Goal: Task Accomplishment & Management: Use online tool/utility

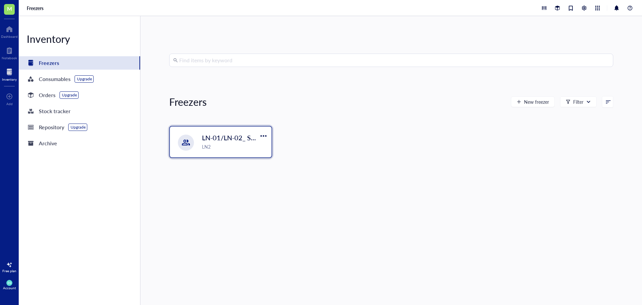
click at [208, 142] on div "LN-01/LN-02_ SMALL/BIG STORAGE ROOM LN2" at bounding box center [235, 141] width 66 height 17
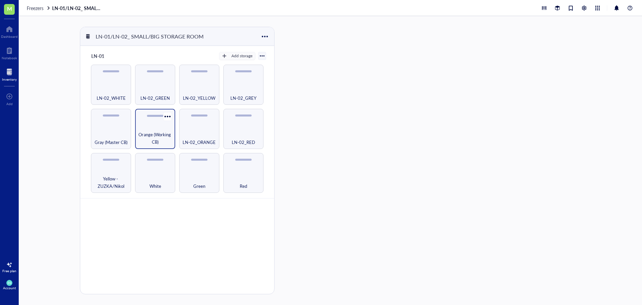
click at [146, 133] on span "Orange (Working CB)" at bounding box center [154, 138] width 33 height 15
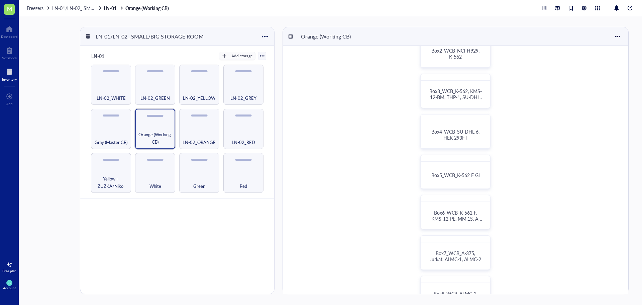
scroll to position [67, 0]
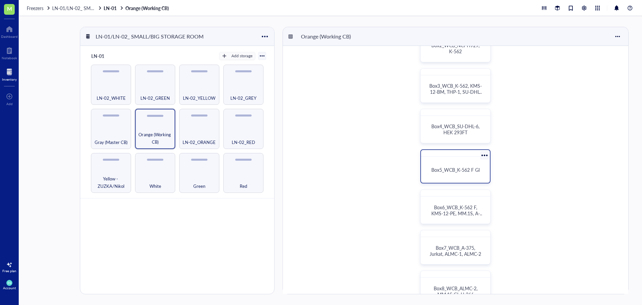
click at [458, 171] on span "Box5_WCB_K-562 F GI" at bounding box center [455, 169] width 48 height 7
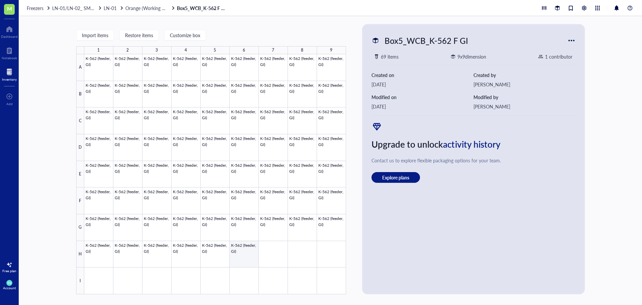
click at [241, 254] on div at bounding box center [215, 174] width 262 height 240
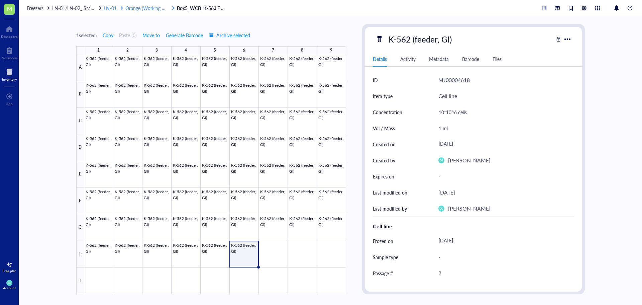
click at [138, 6] on span "Orange (Working CB)" at bounding box center [147, 8] width 44 height 7
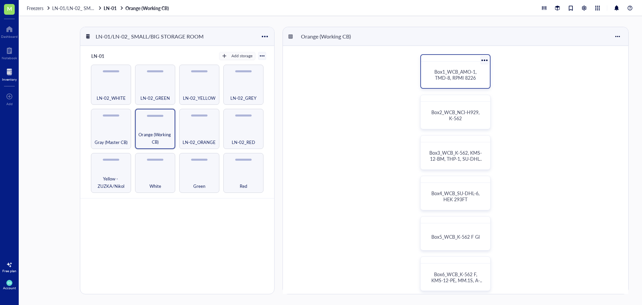
click at [453, 79] on span "Box1_WCB_AMO-1, TMD-8, RPMI 8226" at bounding box center [455, 74] width 43 height 13
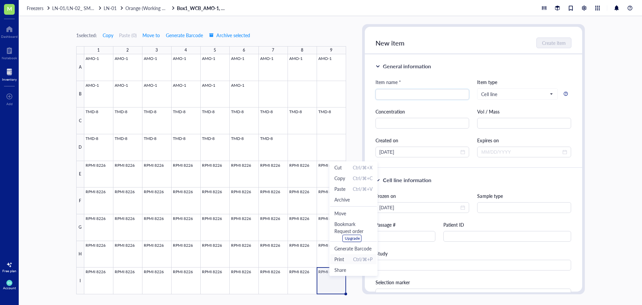
click at [357, 257] on span "Ctrl/⌘+P" at bounding box center [362, 258] width 19 height 7
click at [350, 260] on span "Print Ctrl/⌘+P" at bounding box center [353, 260] width 38 height 7
click at [354, 199] on span "Archive" at bounding box center [352, 200] width 38 height 7
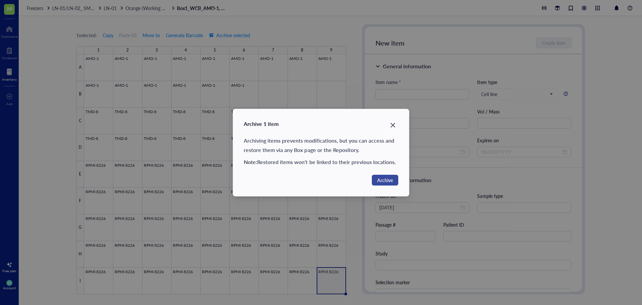
click at [387, 178] on span "Archive" at bounding box center [385, 179] width 16 height 7
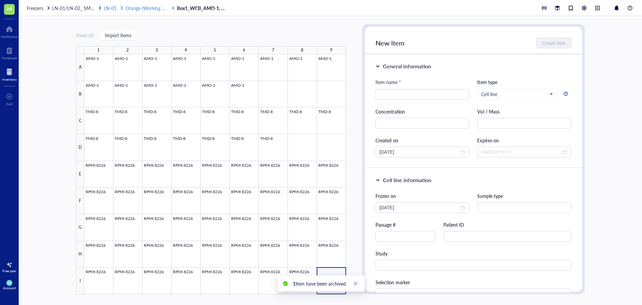
click at [122, 5] on div "LN-01" at bounding box center [114, 8] width 20 height 6
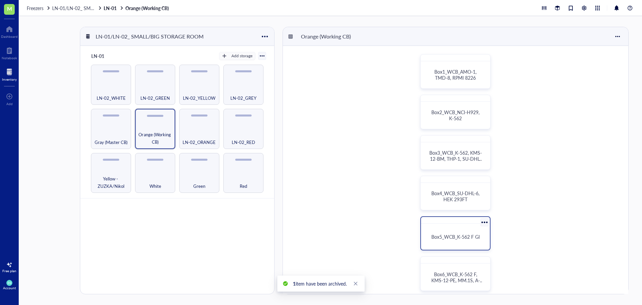
click at [449, 241] on div "Box5_WCB_K-562 F GI" at bounding box center [456, 236] width 64 height 21
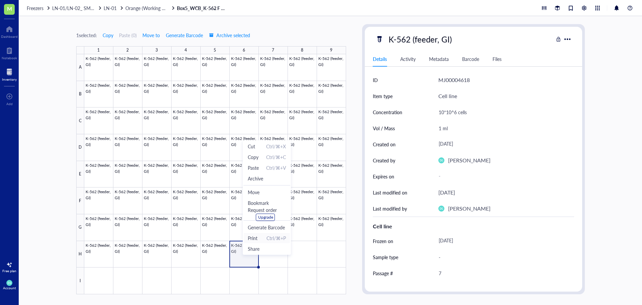
click at [266, 239] on span "Ctrl/⌘+P" at bounding box center [275, 237] width 19 height 7
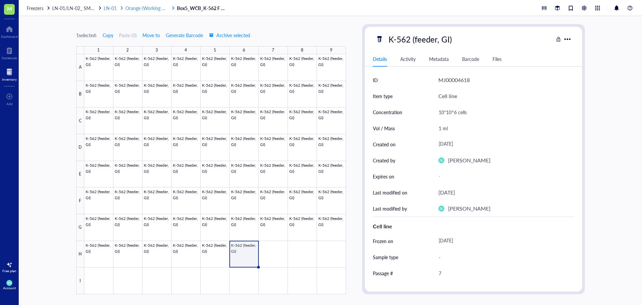
click at [143, 9] on span "Orange (Working CB)" at bounding box center [147, 8] width 44 height 7
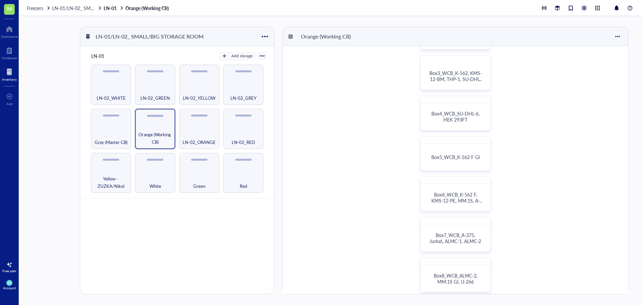
scroll to position [100, 0]
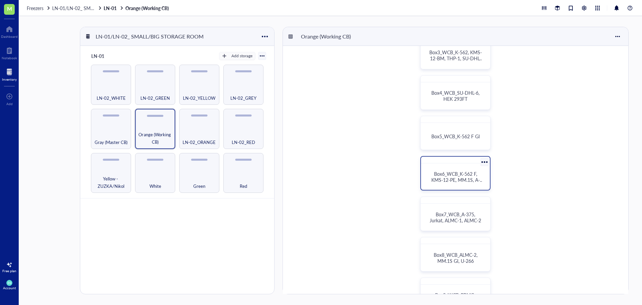
click at [470, 177] on span "Box6_WCB_K-562 F, KMS-12-PE, MM.1S, A-375" at bounding box center [457, 179] width 52 height 19
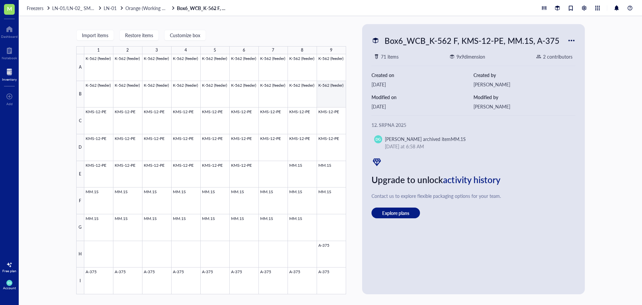
click at [322, 94] on div at bounding box center [215, 174] width 262 height 240
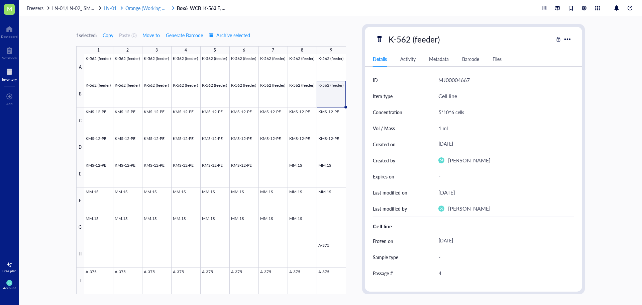
click at [150, 6] on span "Orange (Working CB)" at bounding box center [147, 8] width 44 height 7
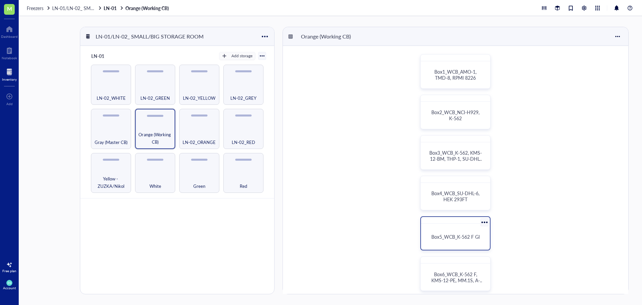
click at [455, 239] on span "Box5_WCB_K-562 F GI" at bounding box center [455, 236] width 48 height 7
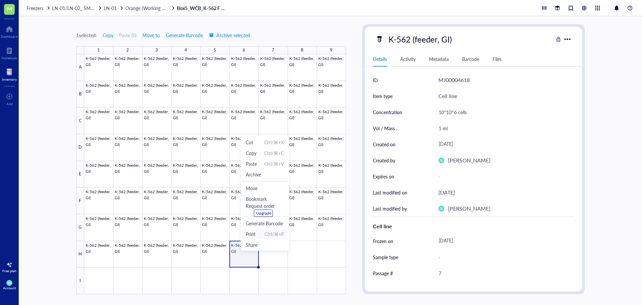
click at [246, 234] on span "Print" at bounding box center [251, 233] width 10 height 7
click at [262, 232] on span "Print Ctrl/⌘+P" at bounding box center [266, 231] width 38 height 7
